Goal: Use online tool/utility: Utilize a website feature to perform a specific function

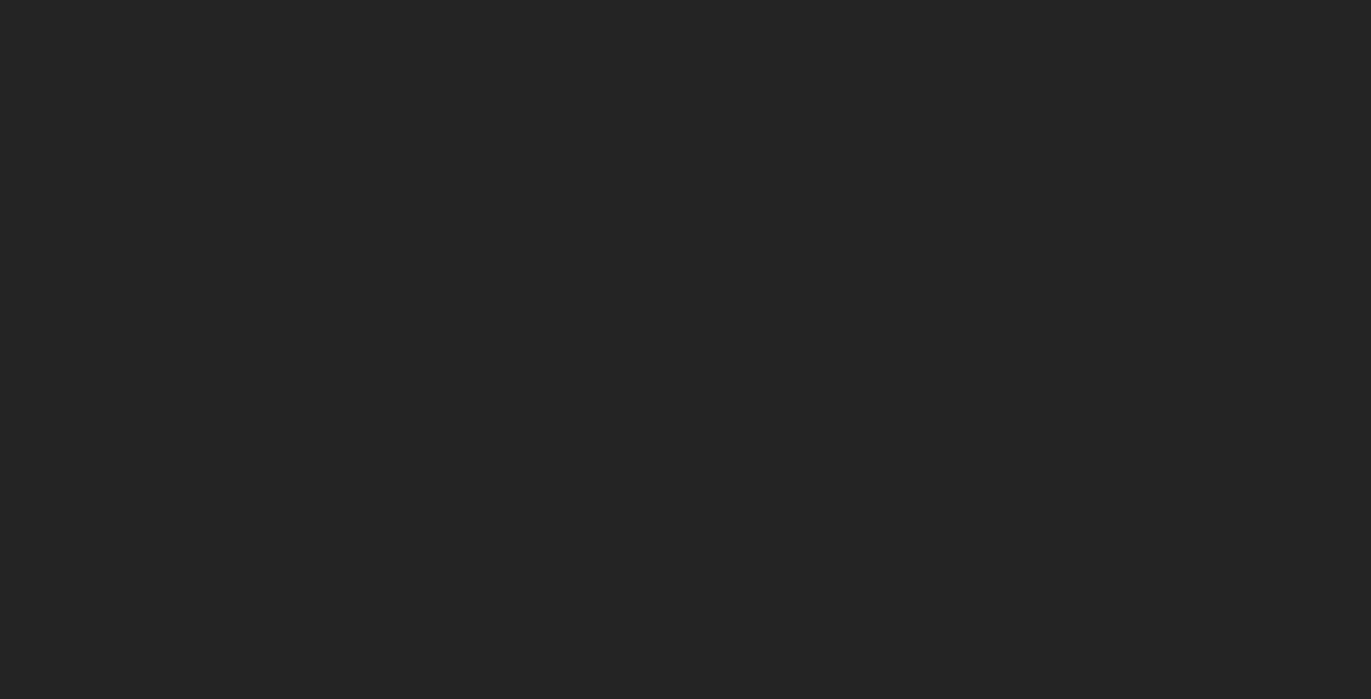
click at [409, 0] on html "*" at bounding box center [685, 0] width 1371 height 0
click at [493, 0] on html "*" at bounding box center [685, 0] width 1371 height 0
click at [611, 0] on html "*" at bounding box center [685, 0] width 1371 height 0
drag, startPoint x: 324, startPoint y: 147, endPoint x: 316, endPoint y: 136, distance: 13.1
click at [315, 0] on html "*" at bounding box center [685, 0] width 1371 height 0
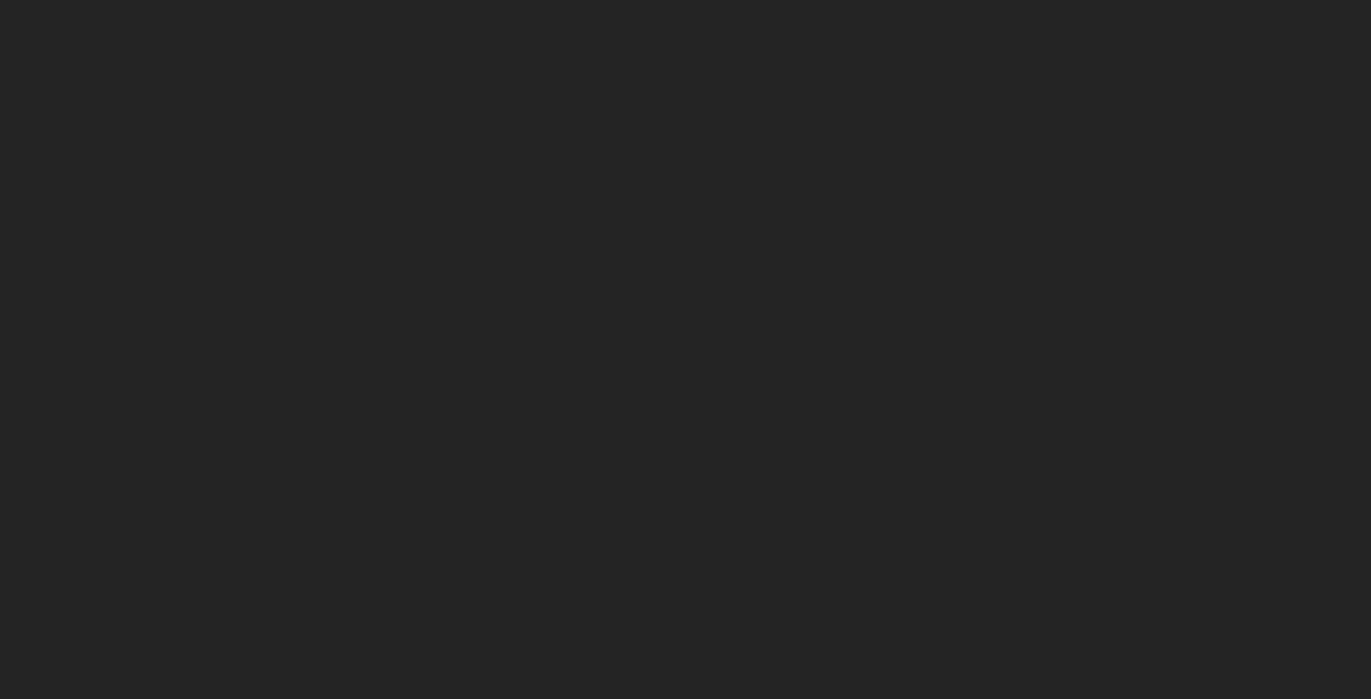
click at [626, 0] on html "*" at bounding box center [685, 0] width 1371 height 0
click at [81, 0] on html "*" at bounding box center [685, 0] width 1371 height 0
